Goal: Register for event/course

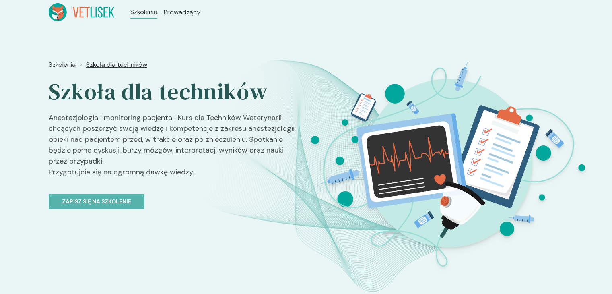
click at [131, 66] on span "Szkoła dla techników" at bounding box center [116, 65] width 61 height 10
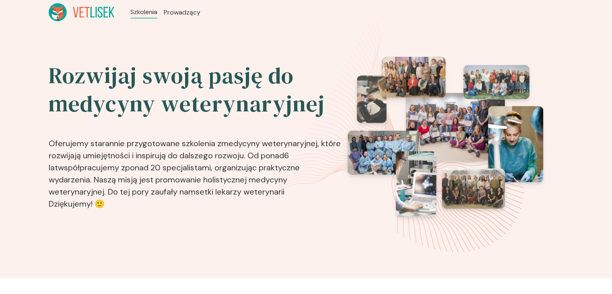
click at [103, 87] on h2 "Rozwijaj swoją pasję do medycyny weterynaryjnej" at bounding box center [196, 90] width 294 height 56
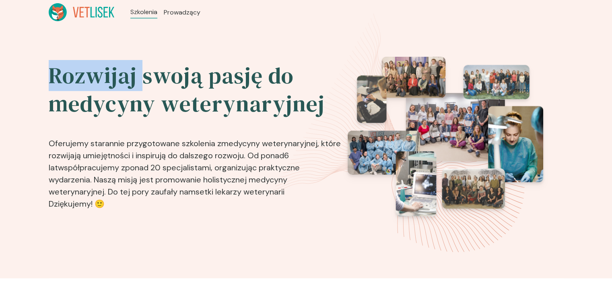
click at [103, 87] on h2 "Rozwijaj swoją pasję do medycyny weterynaryjnej" at bounding box center [196, 90] width 294 height 56
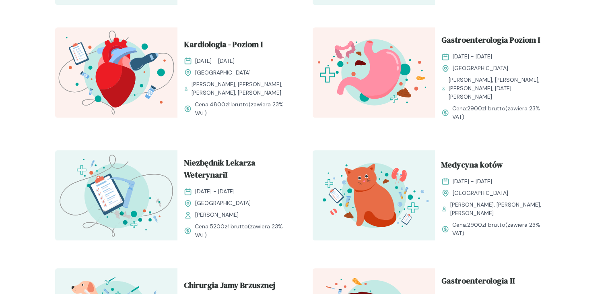
scroll to position [498, 0]
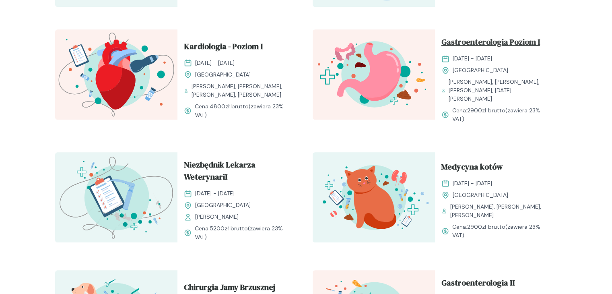
click at [505, 44] on span "Gastroenterologia Poziom I" at bounding box center [491, 43] width 99 height 15
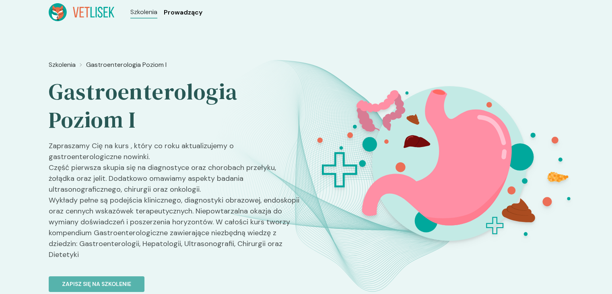
click at [198, 11] on span "Prowadzący" at bounding box center [183, 13] width 39 height 10
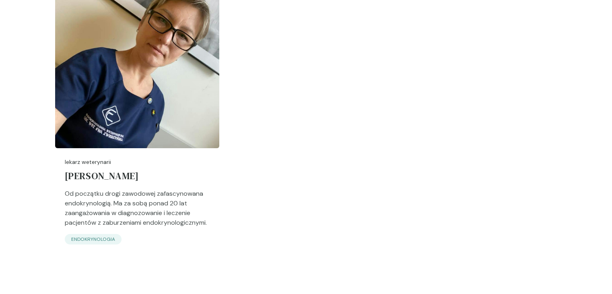
scroll to position [2786, 0]
